Goal: Information Seeking & Learning: Understand process/instructions

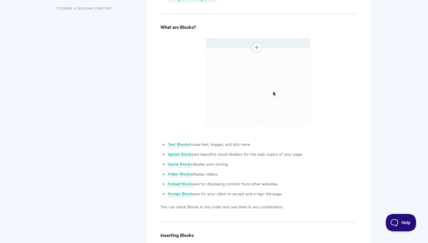
scroll to position [220, 0]
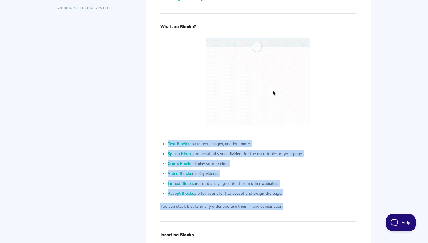
drag, startPoint x: 163, startPoint y: 138, endPoint x: 284, endPoint y: 204, distance: 137.3
copy article "Text Blocks house text, images, and lots more. Splash Blocks are beautiful visu…"
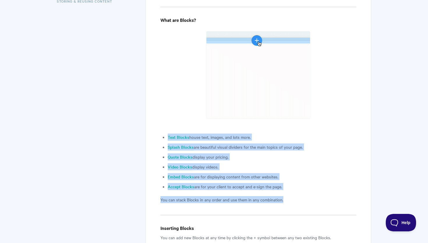
scroll to position [222, 0]
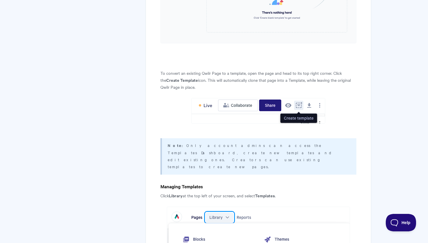
scroll to position [483, 0]
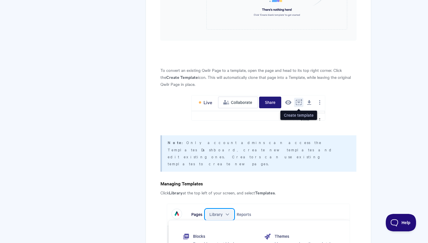
click at [252, 180] on h4 "Managing Templates" at bounding box center [259, 183] width 196 height 7
click at [256, 147] on div "Note: Only account admins can access the Templates Dashboard, create new templa…" at bounding box center [259, 153] width 196 height 36
click at [257, 142] on p "Note: Only account admins can access the Templates Dashboard, create new templa…" at bounding box center [259, 153] width 182 height 28
click at [285, 140] on p "Note: Only account admins can access the Templates Dashboard, create new templa…" at bounding box center [259, 153] width 182 height 28
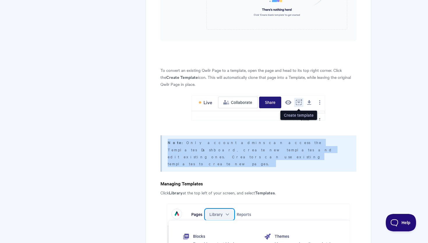
drag, startPoint x: 315, startPoint y: 152, endPoint x: 167, endPoint y: 136, distance: 148.3
copy article "Note: Only account admins can access the Templates Dashboard, create new templa…"
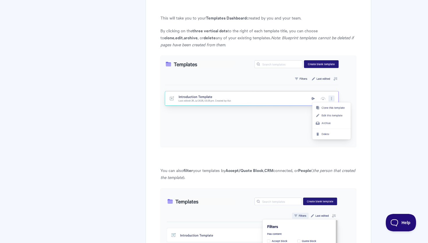
scroll to position [811, 0]
